Goal: Transaction & Acquisition: Obtain resource

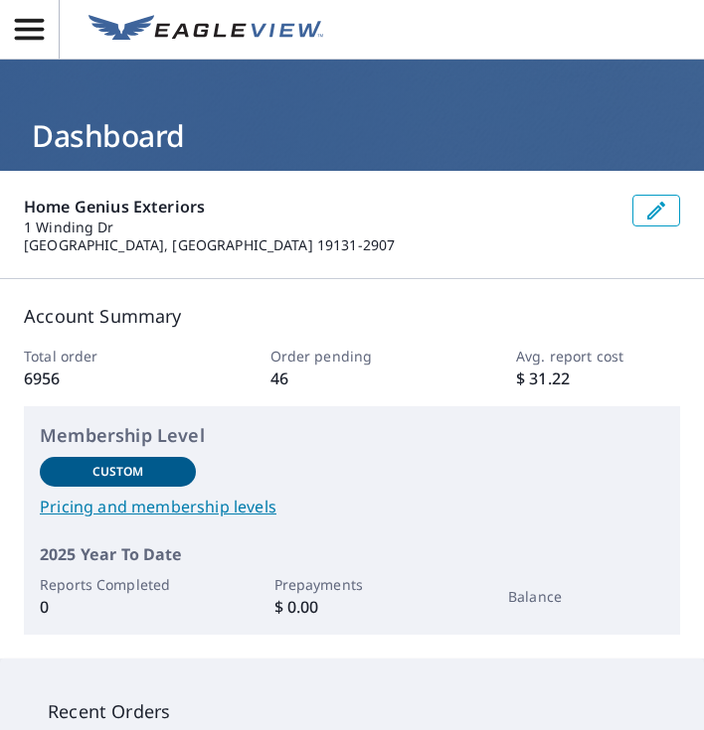
click at [18, 35] on icon "button" at bounding box center [29, 29] width 35 height 35
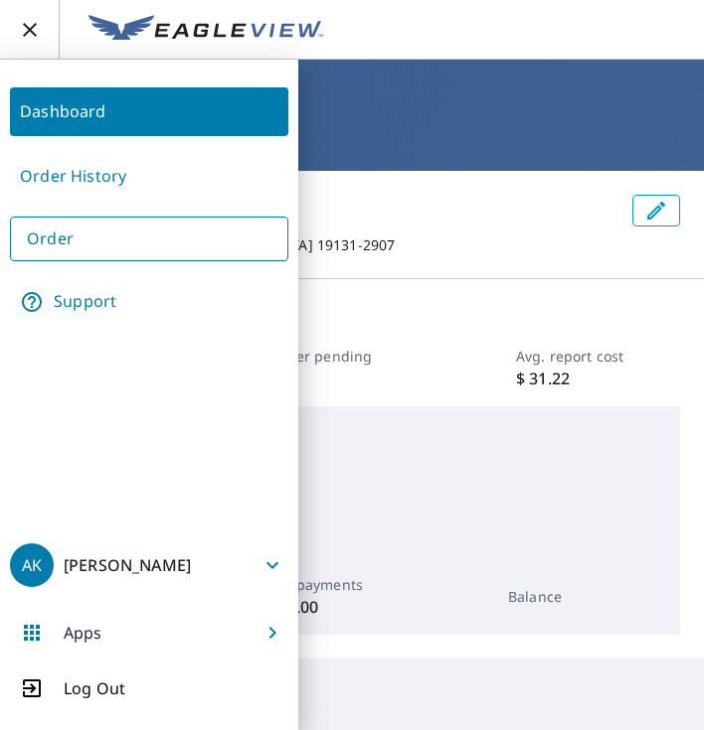
click at [59, 235] on link "Order" at bounding box center [149, 239] width 278 height 45
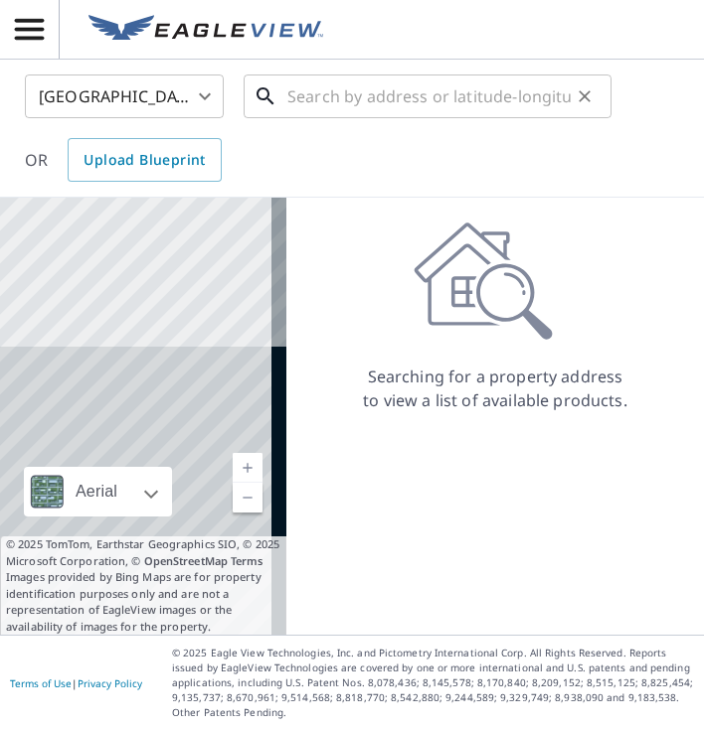
click at [402, 103] on input "text" at bounding box center [428, 97] width 283 height 56
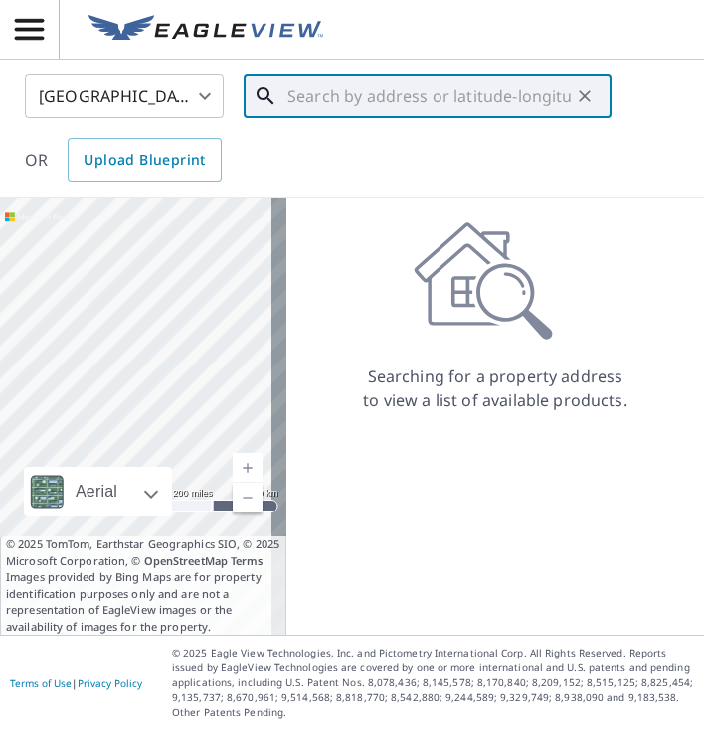
paste input "[STREET_ADDRESS]"
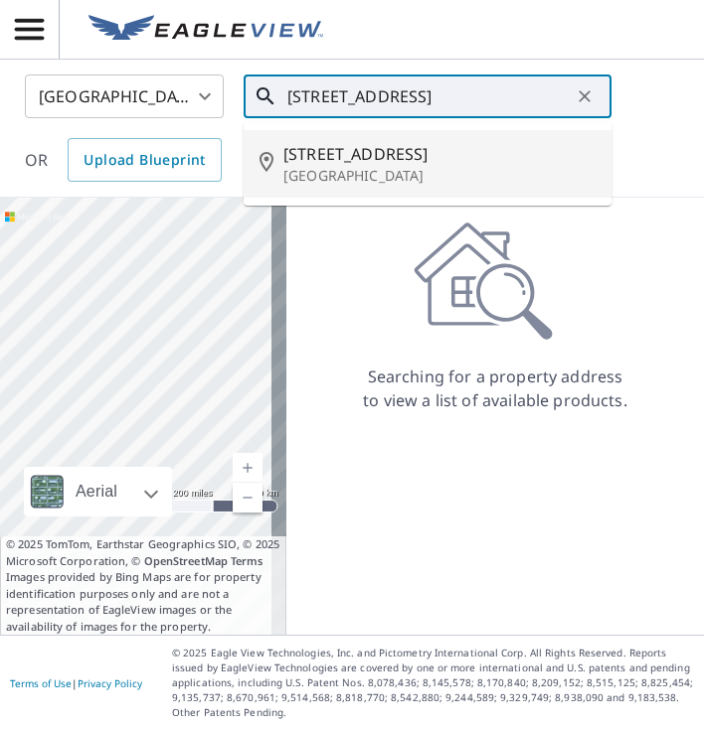
click at [422, 150] on span "[STREET_ADDRESS]" at bounding box center [439, 154] width 312 height 24
type input "[STREET_ADDRESS]"
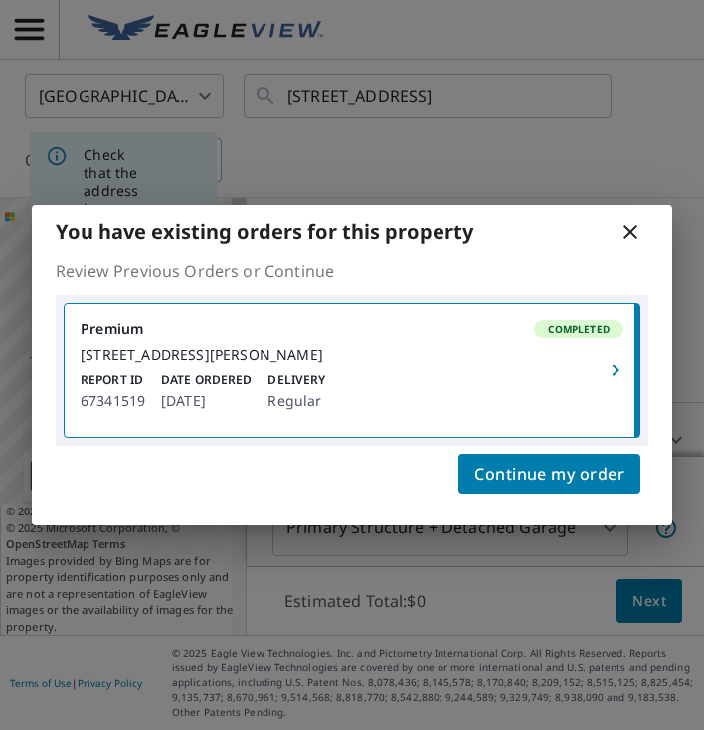
click at [607, 368] on icon "button" at bounding box center [615, 371] width 24 height 24
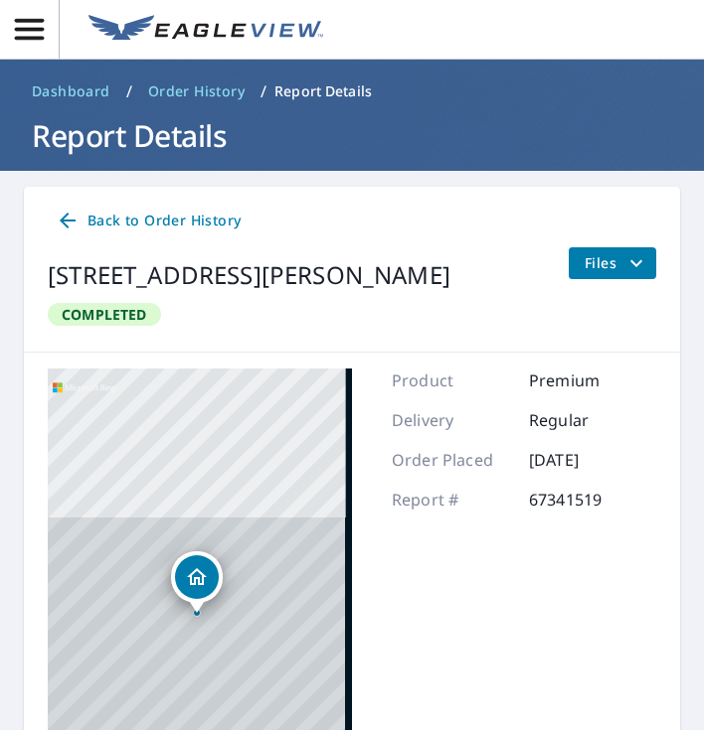
click at [635, 266] on button "Files" at bounding box center [611, 263] width 88 height 32
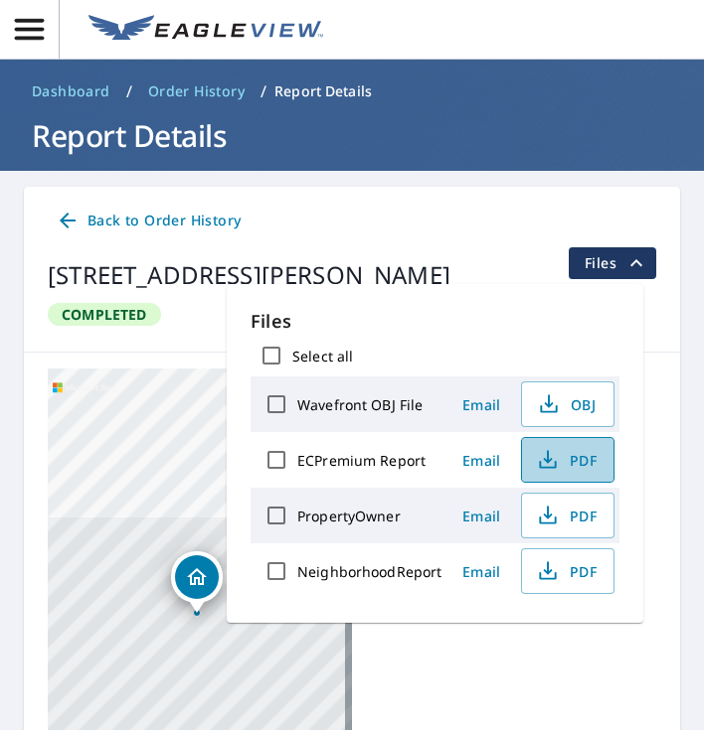
click at [562, 460] on span "PDF" at bounding box center [566, 460] width 64 height 24
click at [26, 29] on icon "button" at bounding box center [29, 29] width 29 height 21
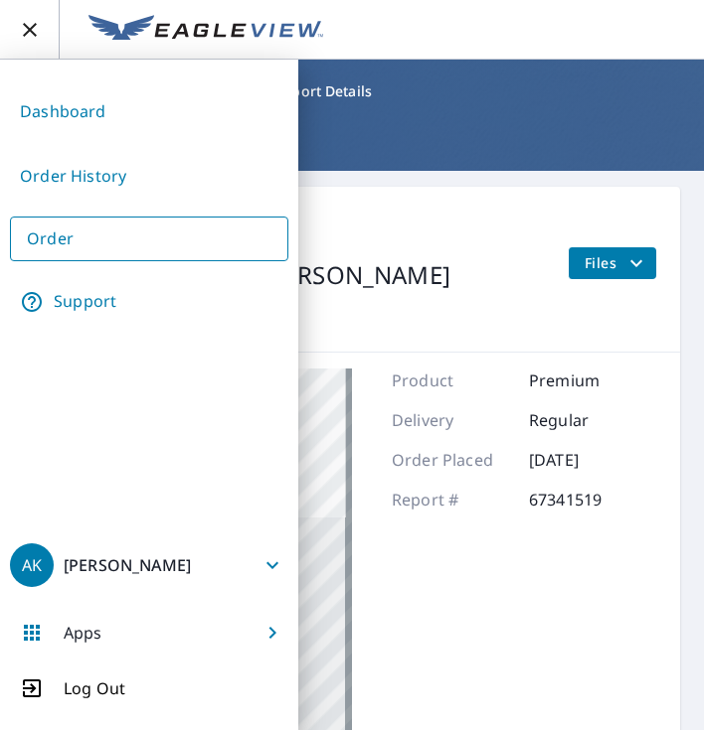
click at [96, 230] on link "Order" at bounding box center [149, 239] width 278 height 45
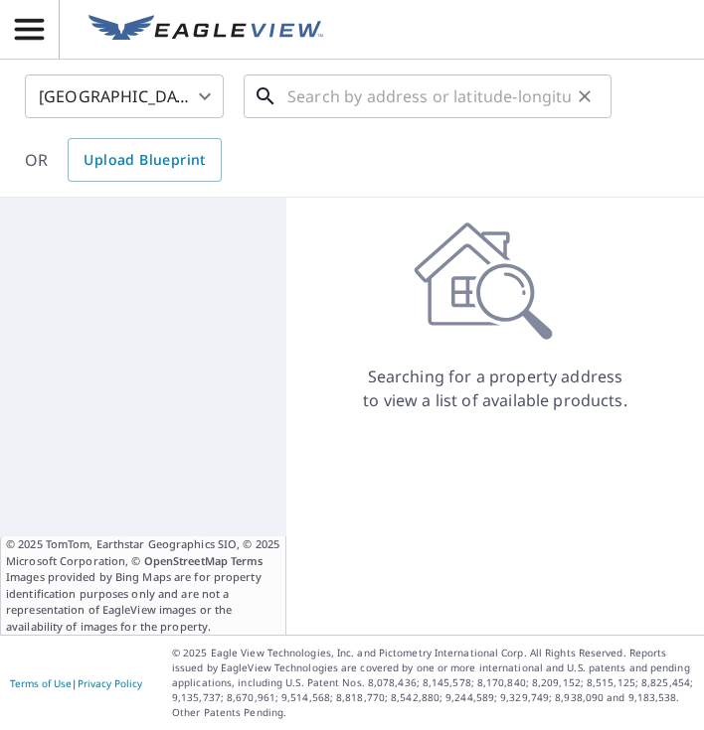
click at [360, 103] on input "text" at bounding box center [428, 97] width 283 height 56
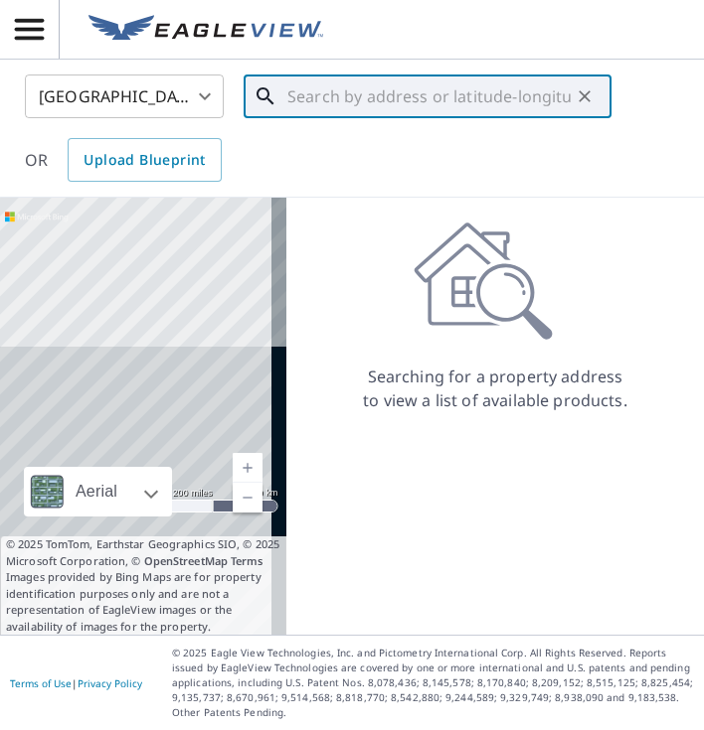
paste input "[STREET_ADDRESS]"
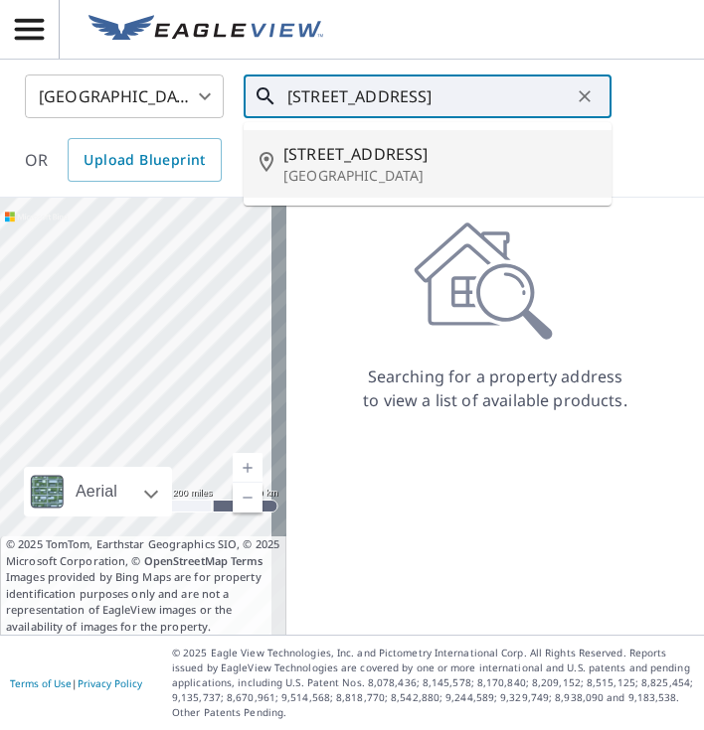
click at [380, 175] on p "[GEOGRAPHIC_DATA]" at bounding box center [439, 176] width 312 height 20
type input "[STREET_ADDRESS]"
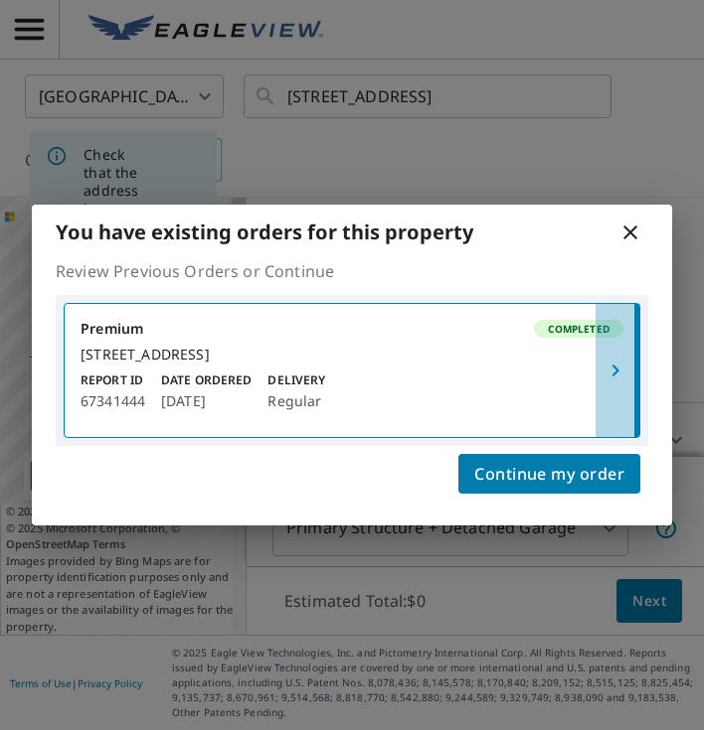
click at [624, 369] on icon "button" at bounding box center [615, 371] width 24 height 24
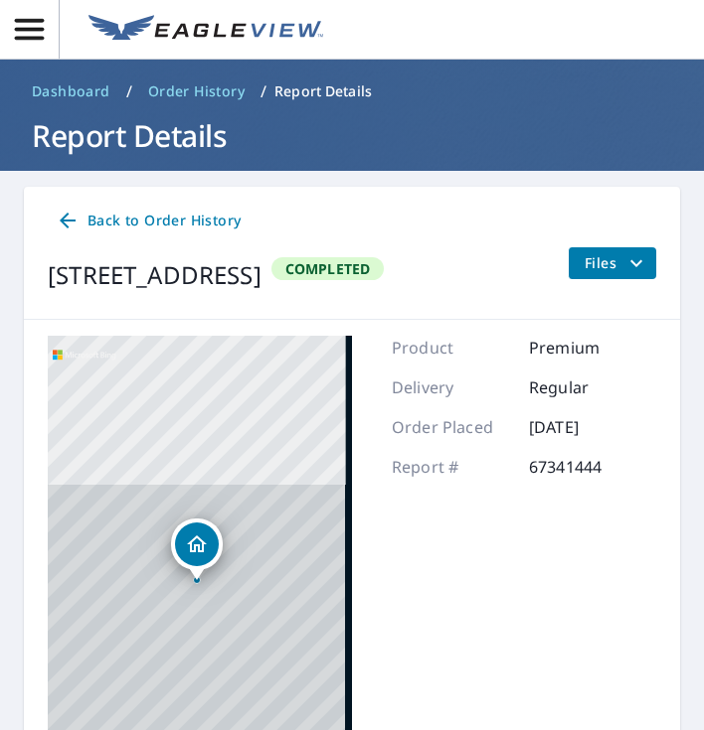
click at [633, 262] on button "Files" at bounding box center [611, 263] width 88 height 32
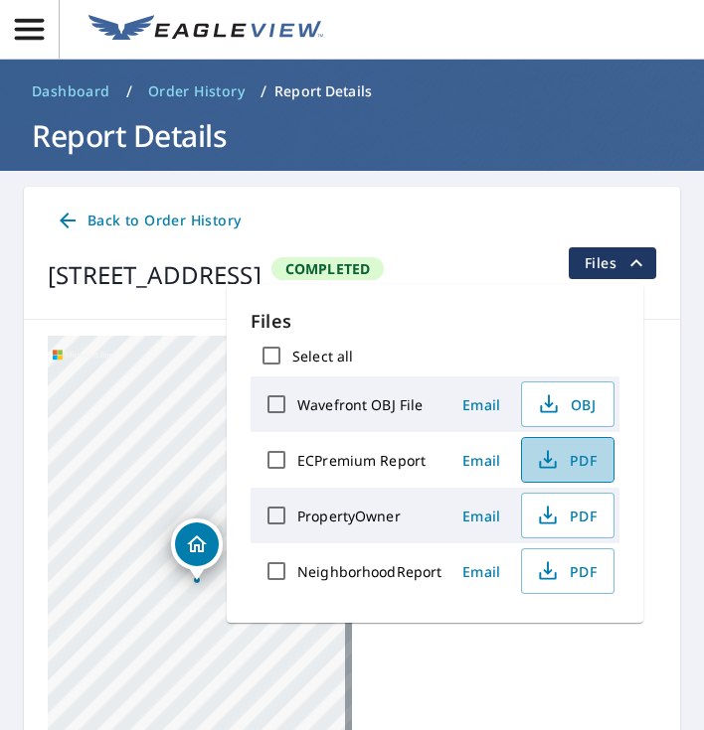
click at [567, 457] on span "PDF" at bounding box center [566, 460] width 64 height 24
